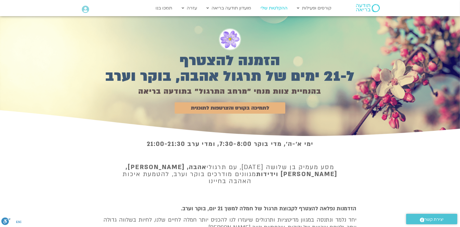
click at [275, 9] on link "ההקלטות שלי" at bounding box center [274, 8] width 32 height 10
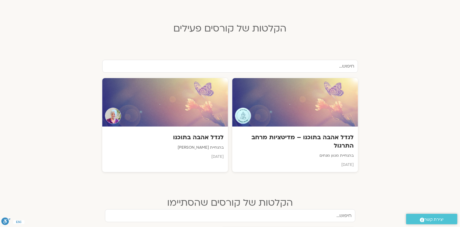
scroll to position [134, 0]
click at [203, 137] on h3 "לגדל אהבה בתוכנו" at bounding box center [164, 137] width 119 height 8
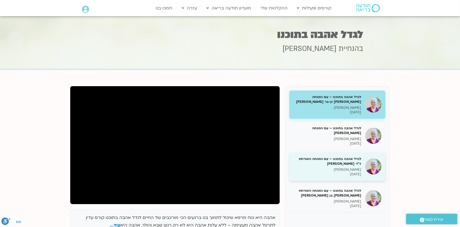
scroll to position [27, 0]
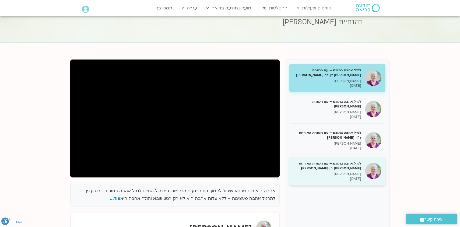
click at [352, 166] on h5 "לגדל אהבה בתוכנו – עם המנחה האורחת שאנייה כהן בן חיים" at bounding box center [327, 166] width 68 height 10
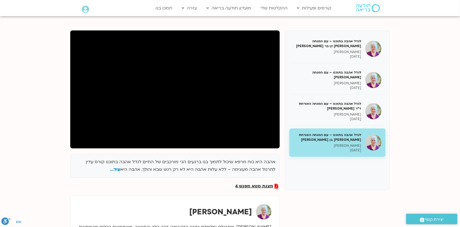
scroll to position [81, 0]
